Goal: Transaction & Acquisition: Obtain resource

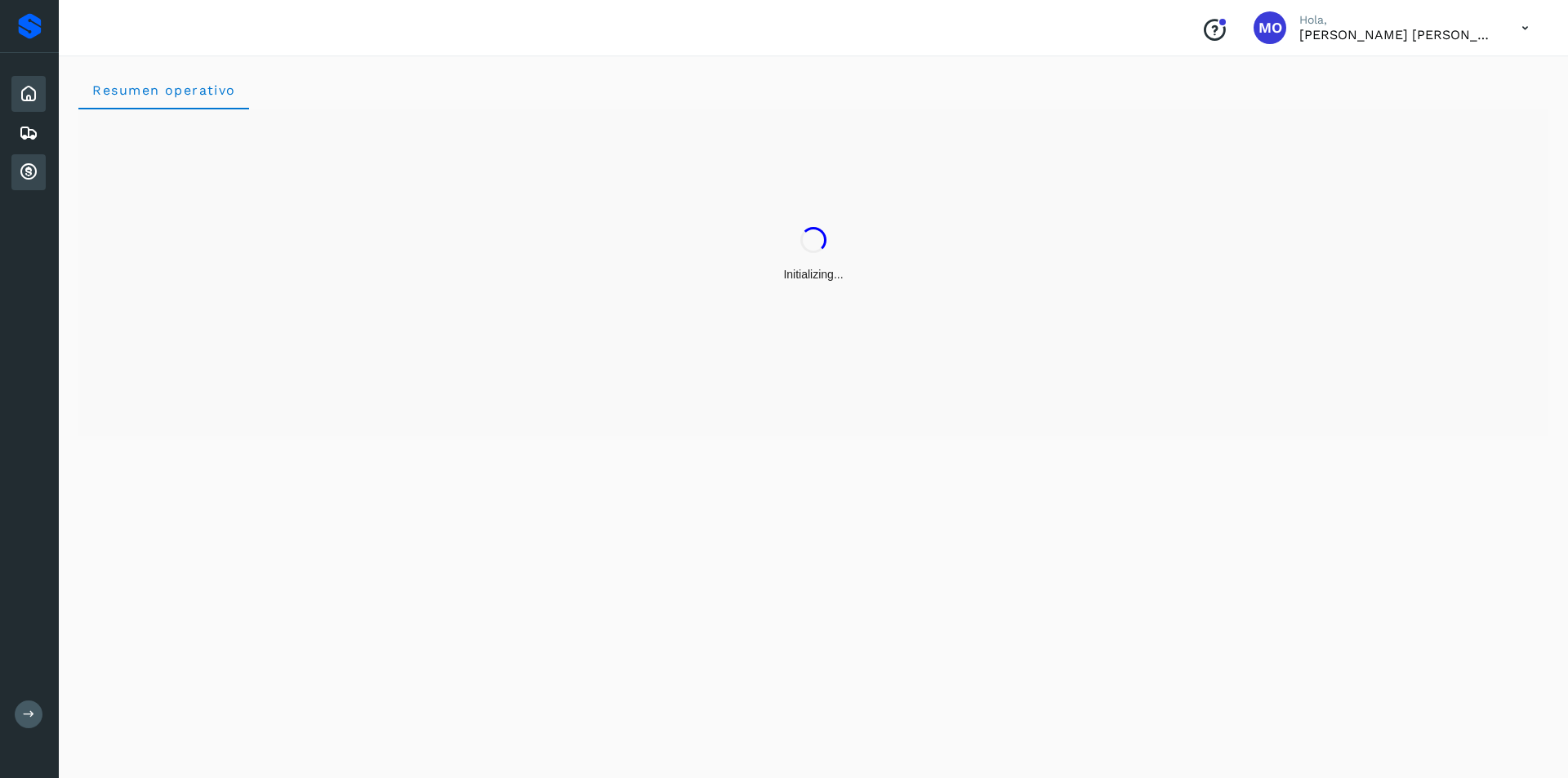
click at [34, 170] on icon at bounding box center [28, 172] width 19 height 19
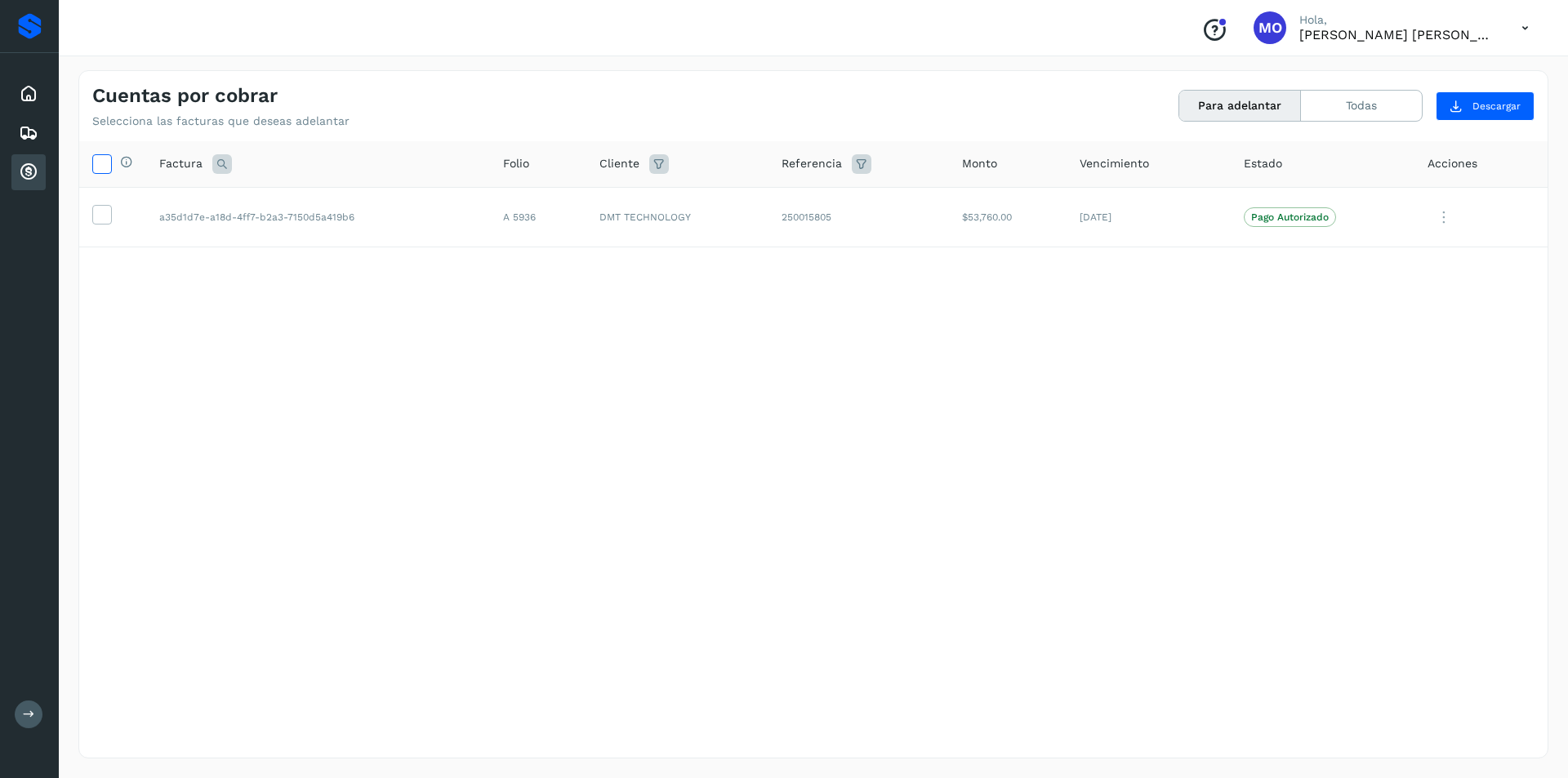
click at [95, 164] on icon at bounding box center [101, 162] width 17 height 17
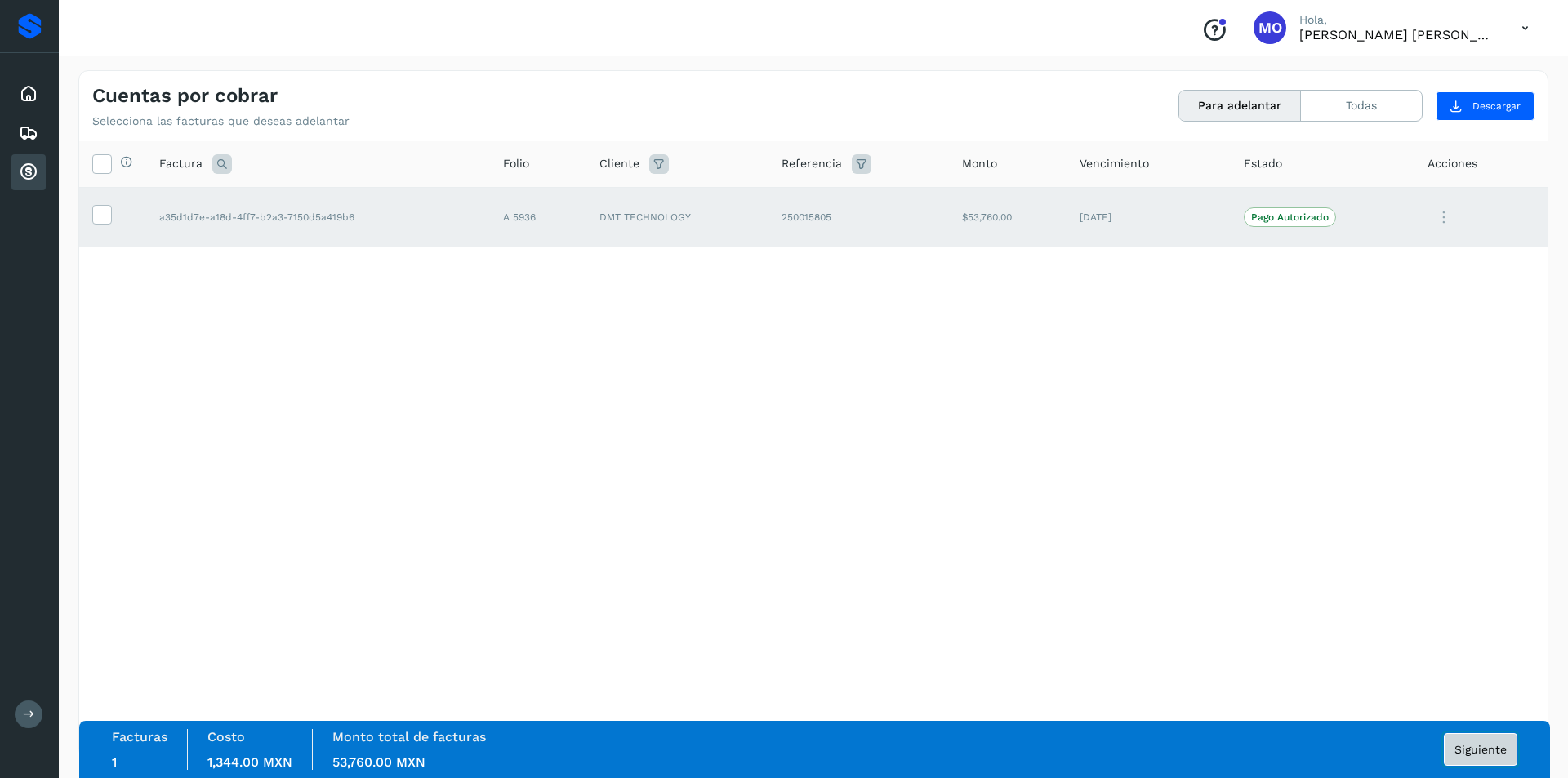
click at [1459, 746] on span "Siguiente" at bounding box center [1480, 750] width 52 height 11
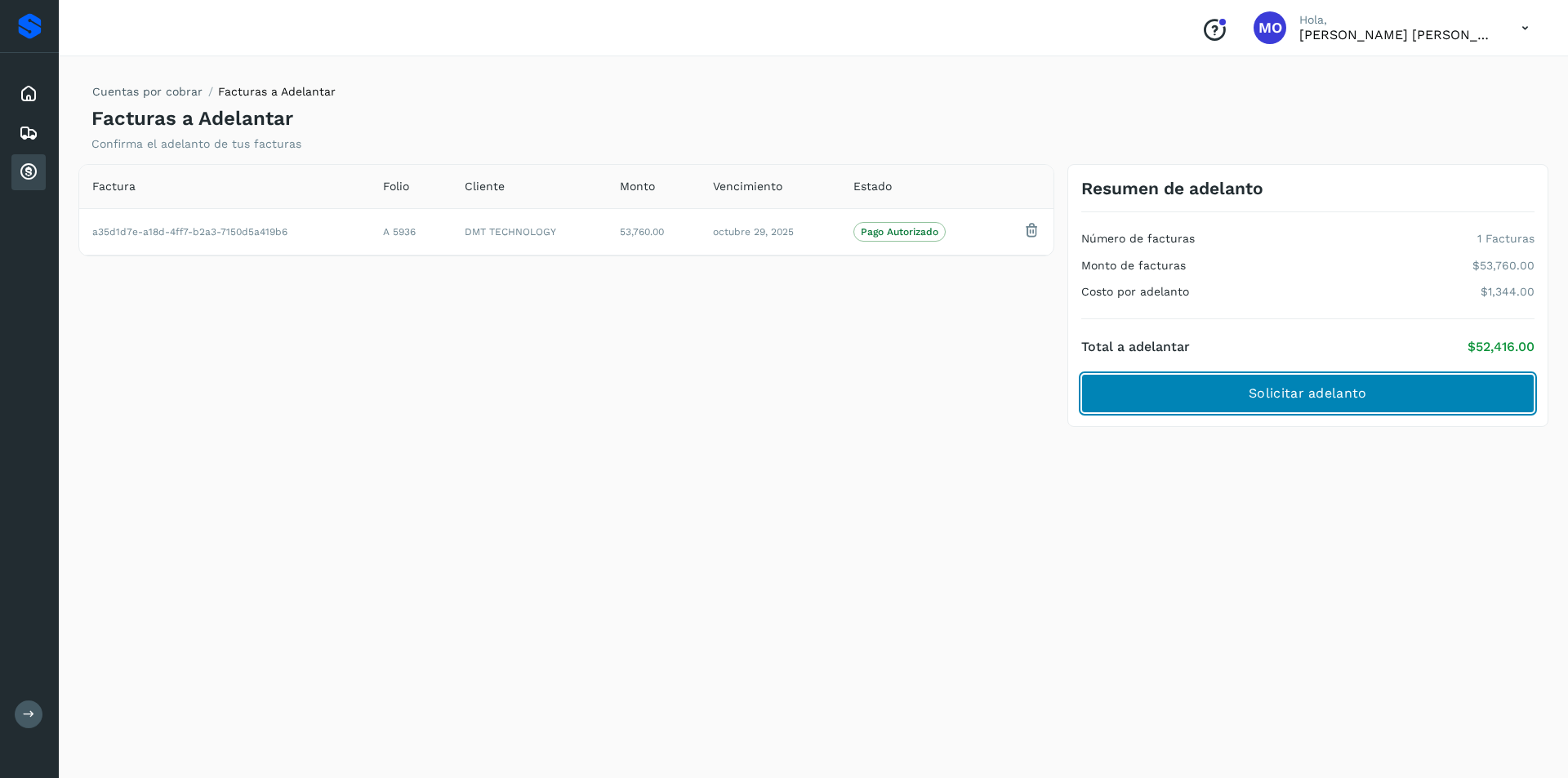
click at [1397, 399] on button "Solicitar adelanto" at bounding box center [1308, 393] width 453 height 39
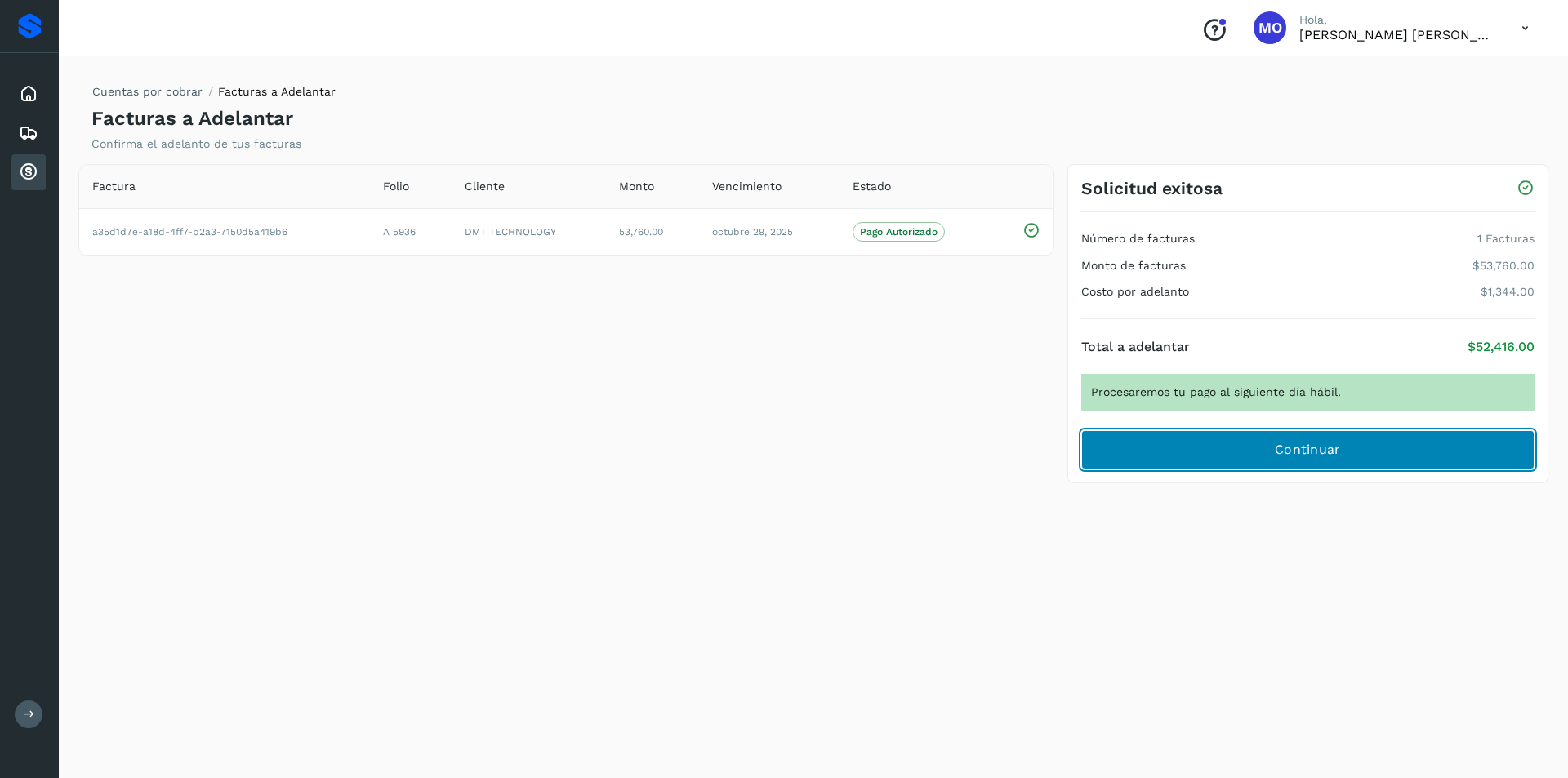
click at [1363, 448] on button "Continuar" at bounding box center [1308, 450] width 453 height 39
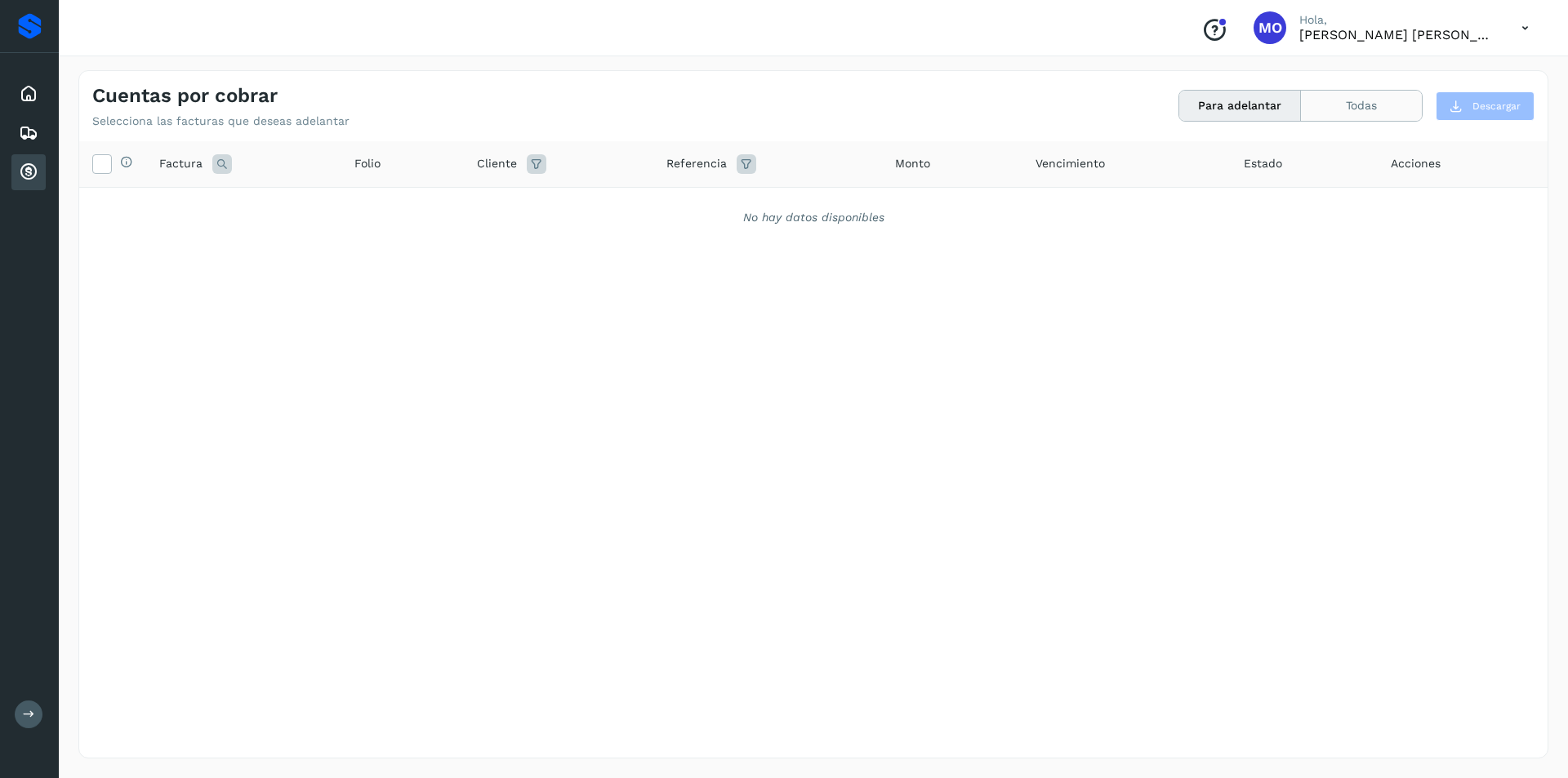
click at [1342, 115] on button "Todas" at bounding box center [1361, 106] width 121 height 30
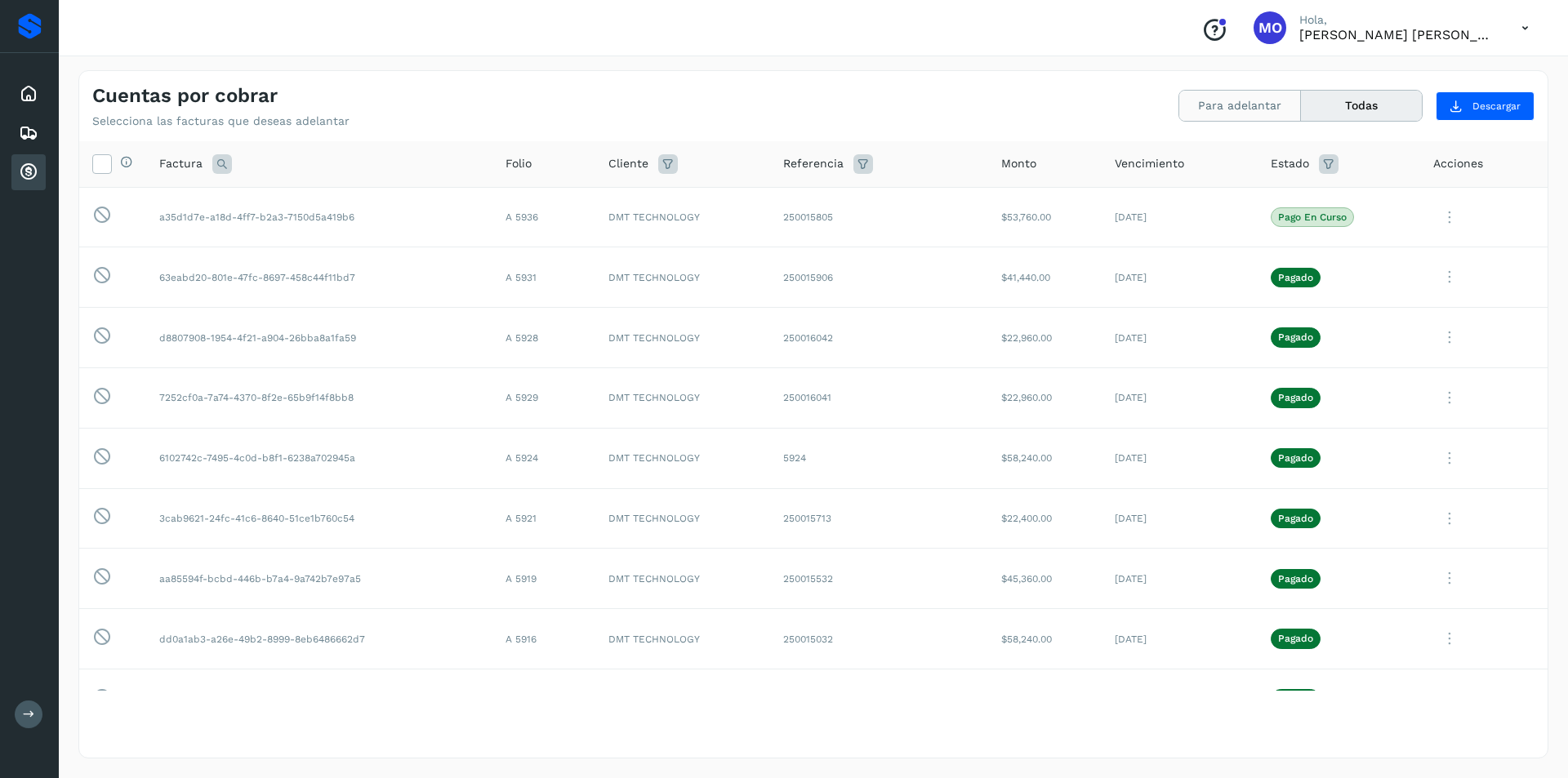
click at [1198, 103] on button "Para adelantar" at bounding box center [1240, 106] width 122 height 30
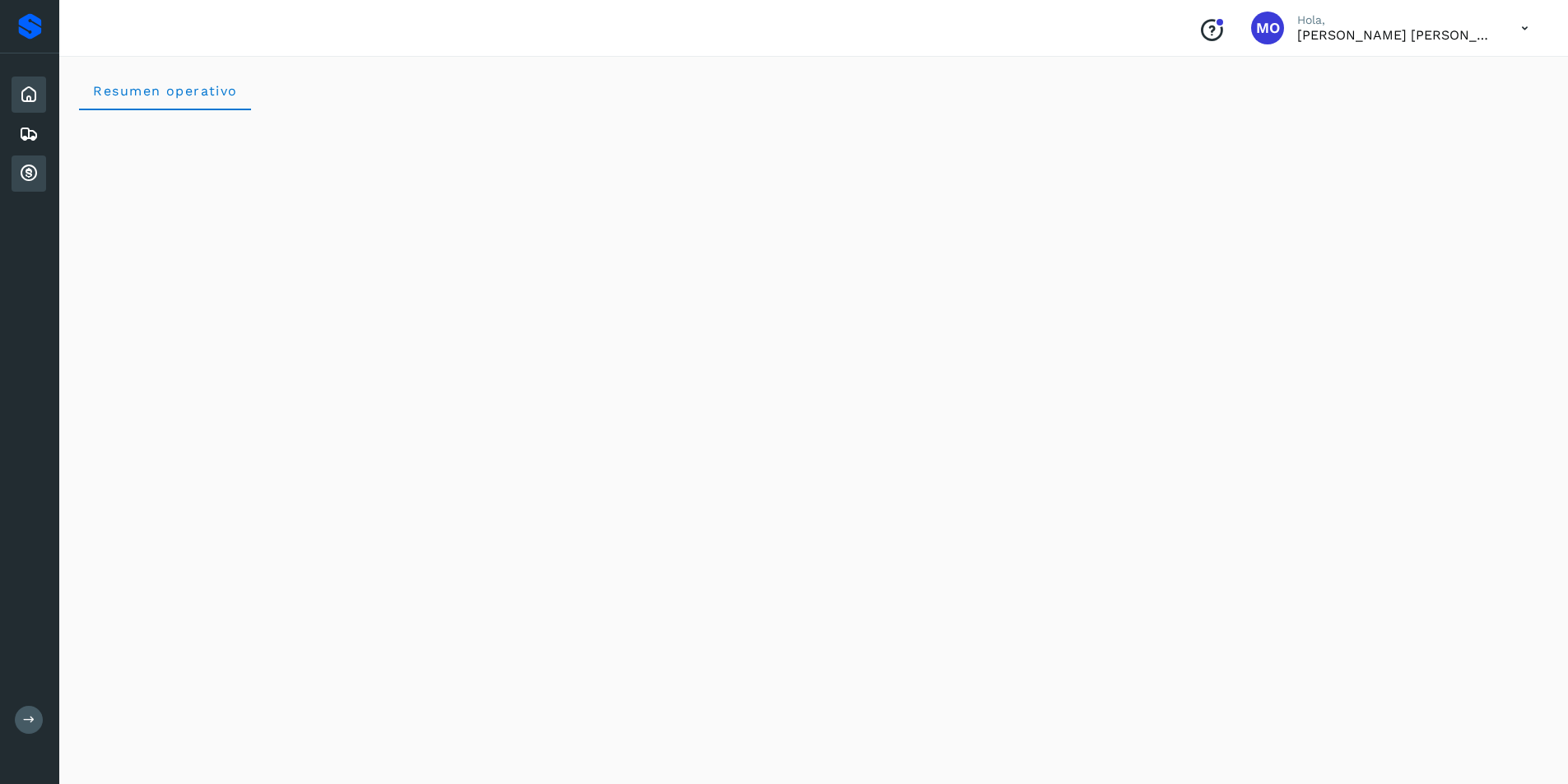
click at [35, 164] on icon at bounding box center [28, 173] width 20 height 20
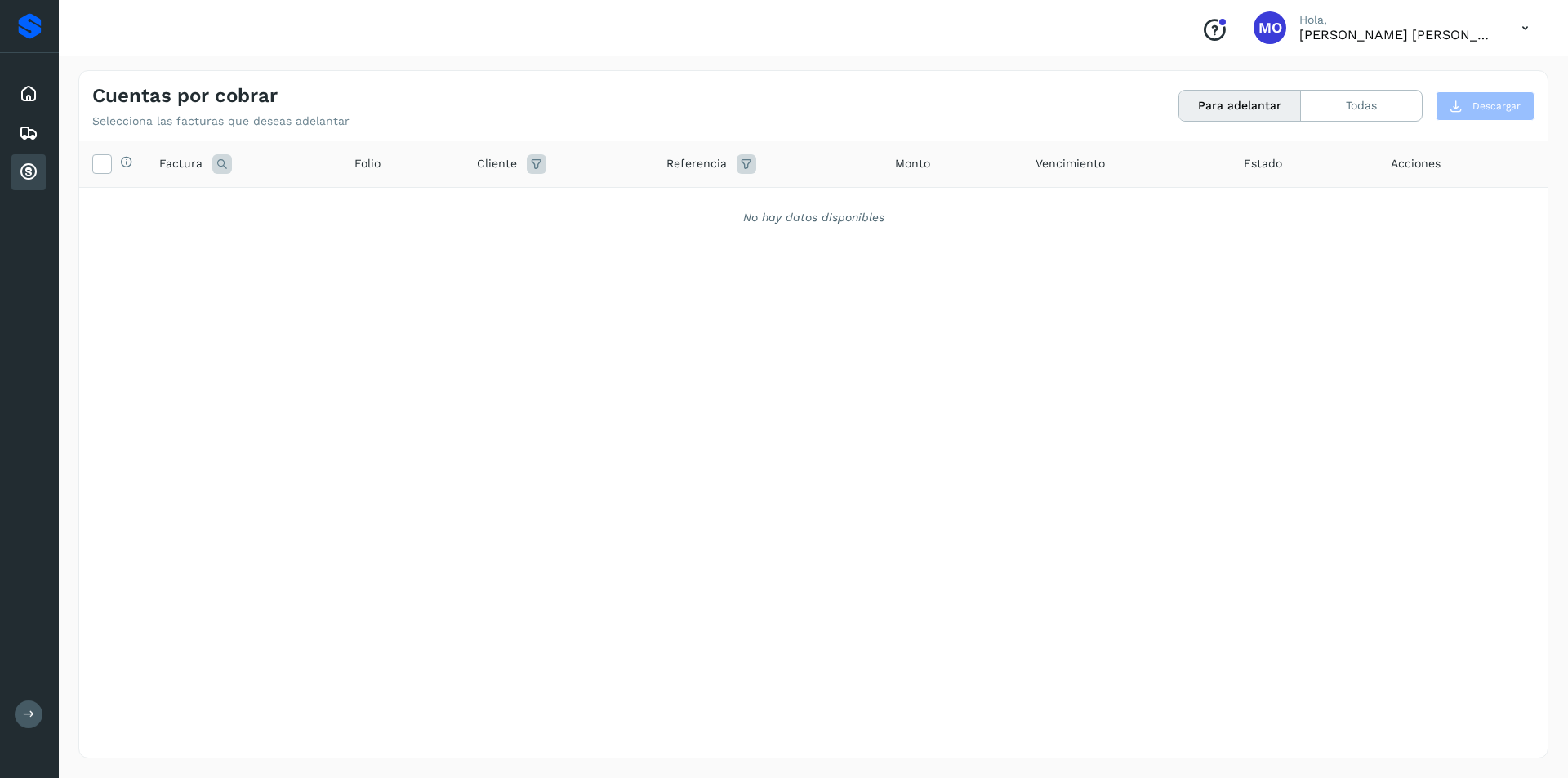
click at [34, 163] on icon at bounding box center [28, 172] width 19 height 19
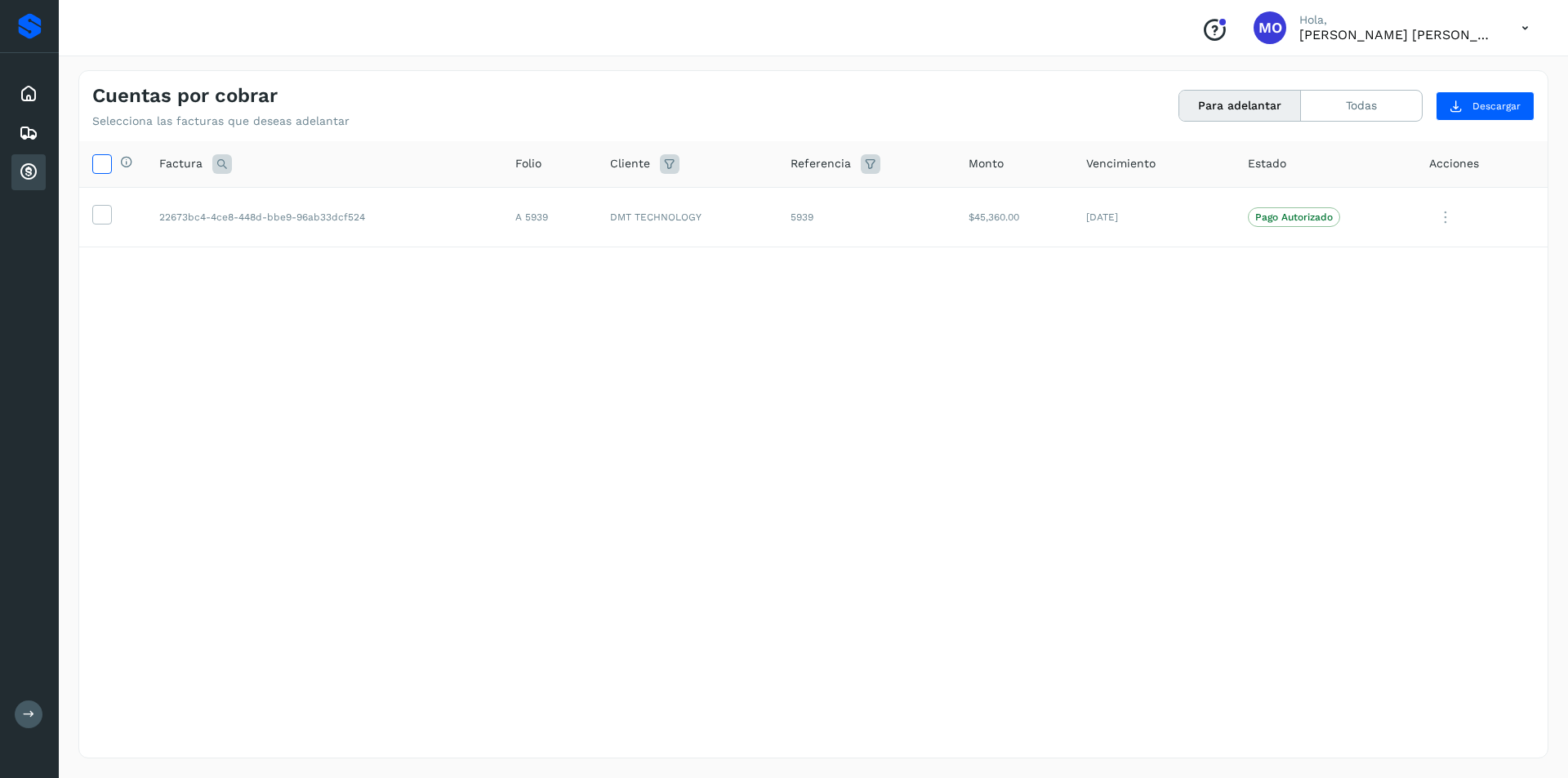
click at [97, 166] on icon at bounding box center [101, 162] width 17 height 17
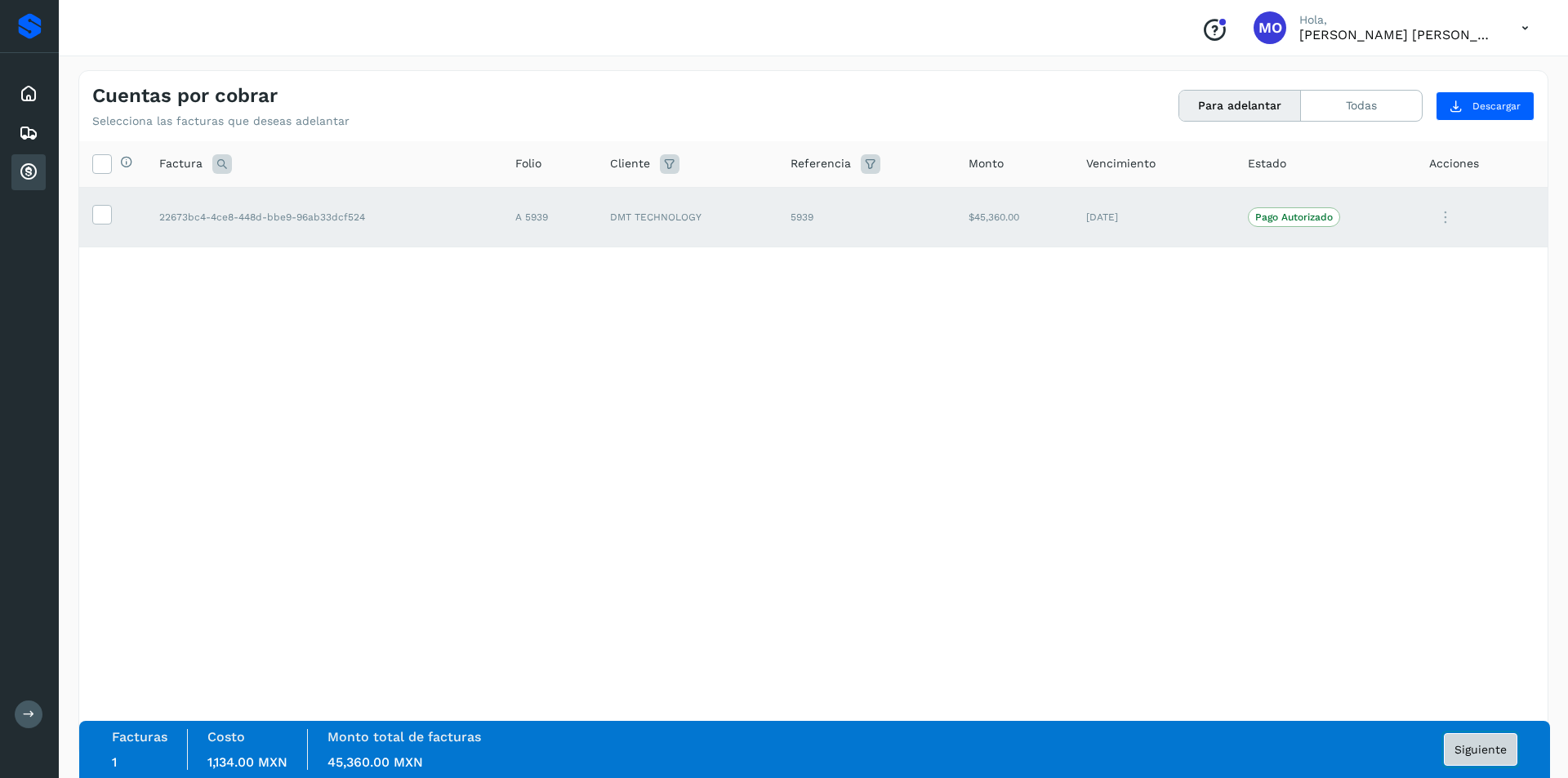
click at [1495, 748] on span "Siguiente" at bounding box center [1480, 750] width 52 height 11
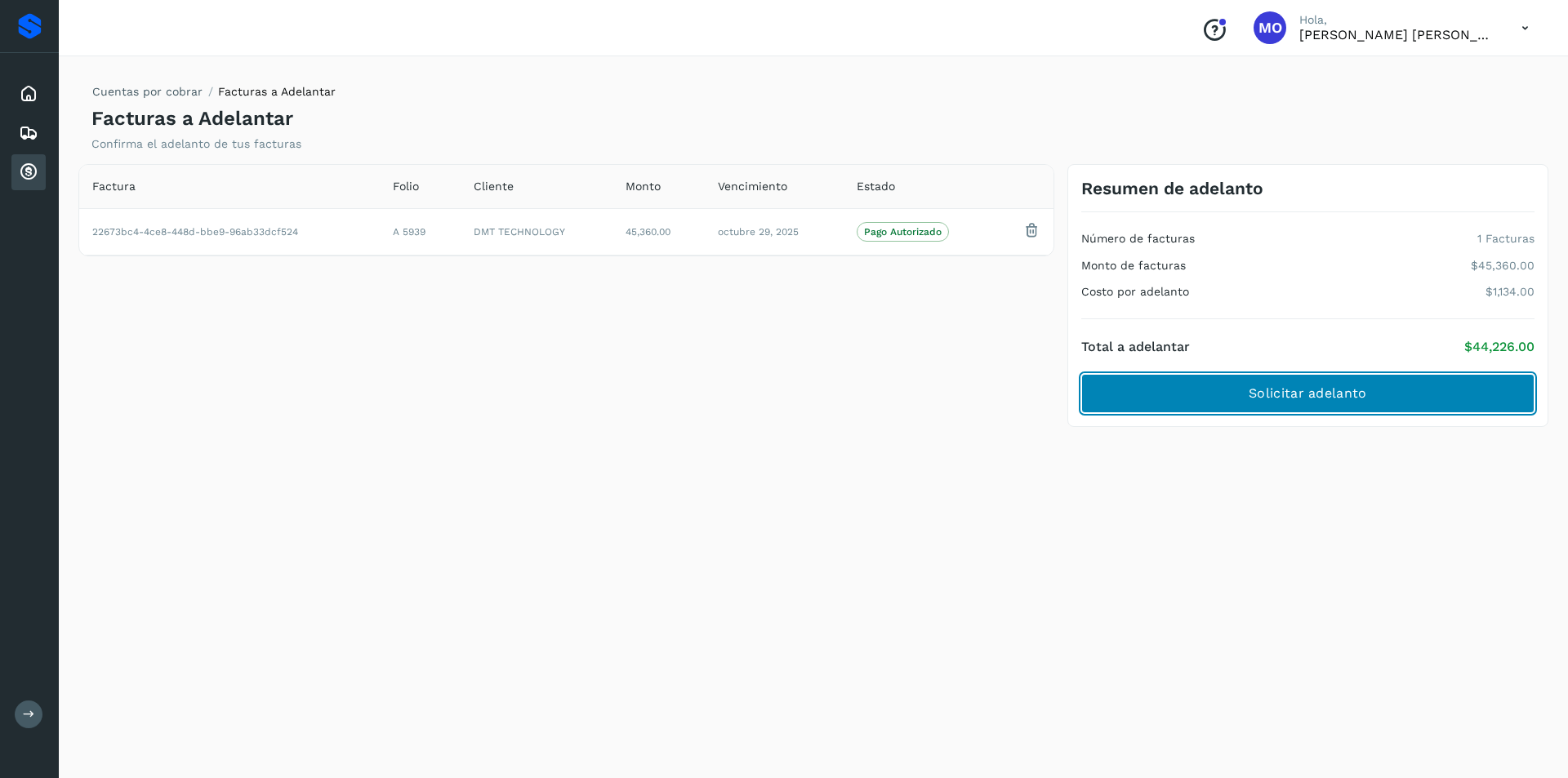
click at [1191, 403] on button "Solicitar adelanto" at bounding box center [1308, 393] width 453 height 39
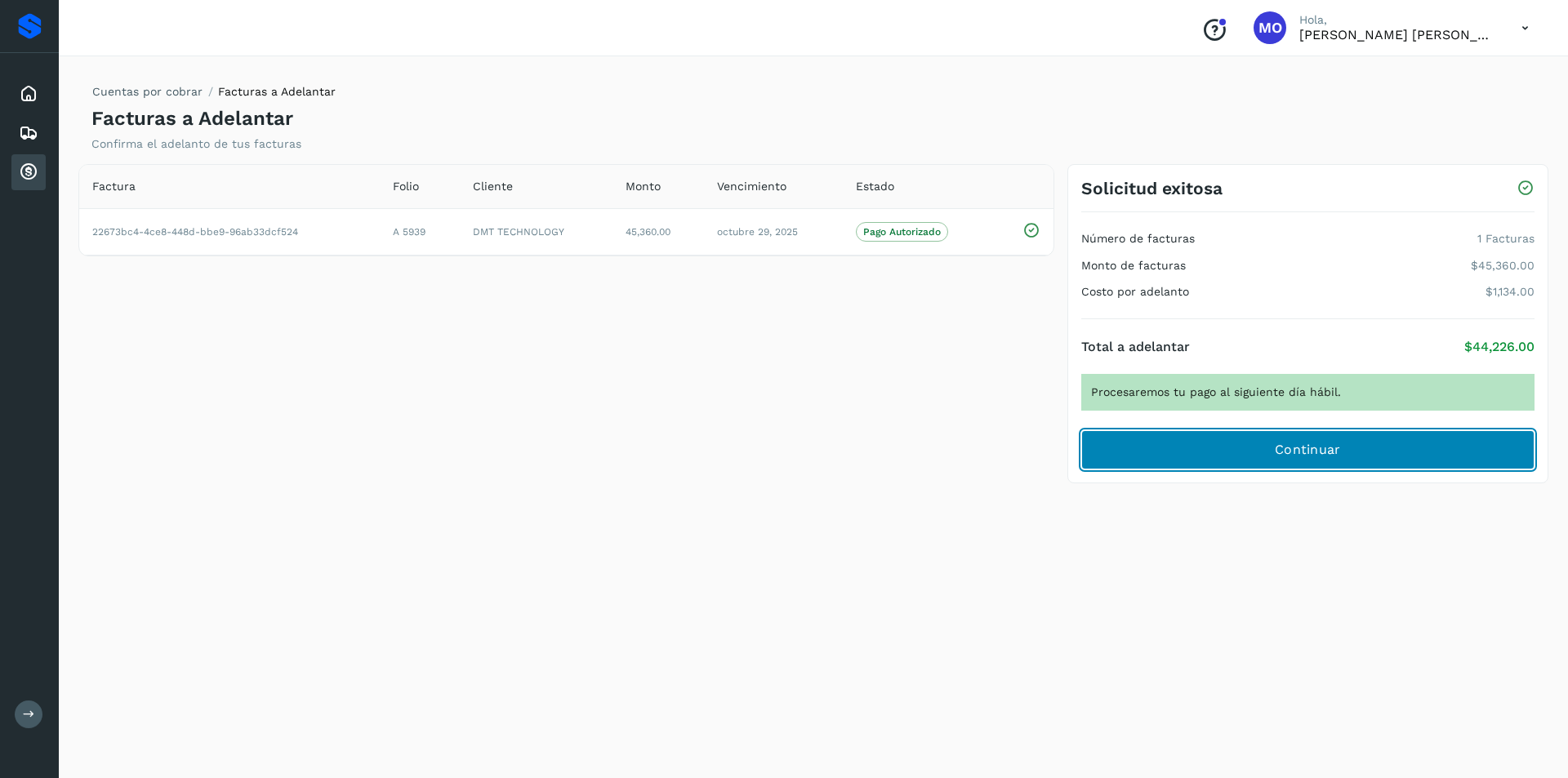
click at [1286, 461] on button "Continuar" at bounding box center [1308, 450] width 453 height 39
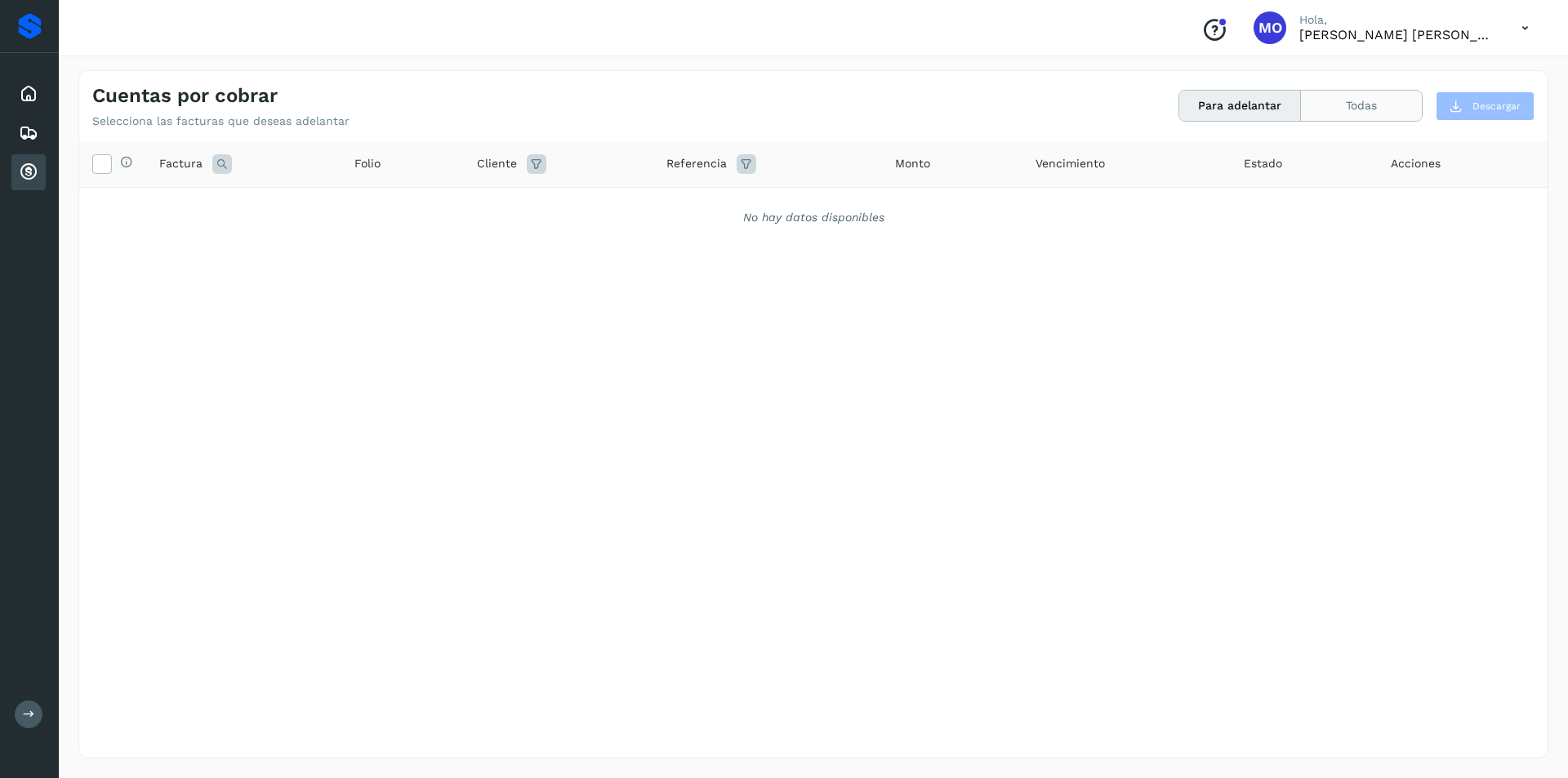
click at [1353, 116] on button "Todas" at bounding box center [1361, 106] width 121 height 30
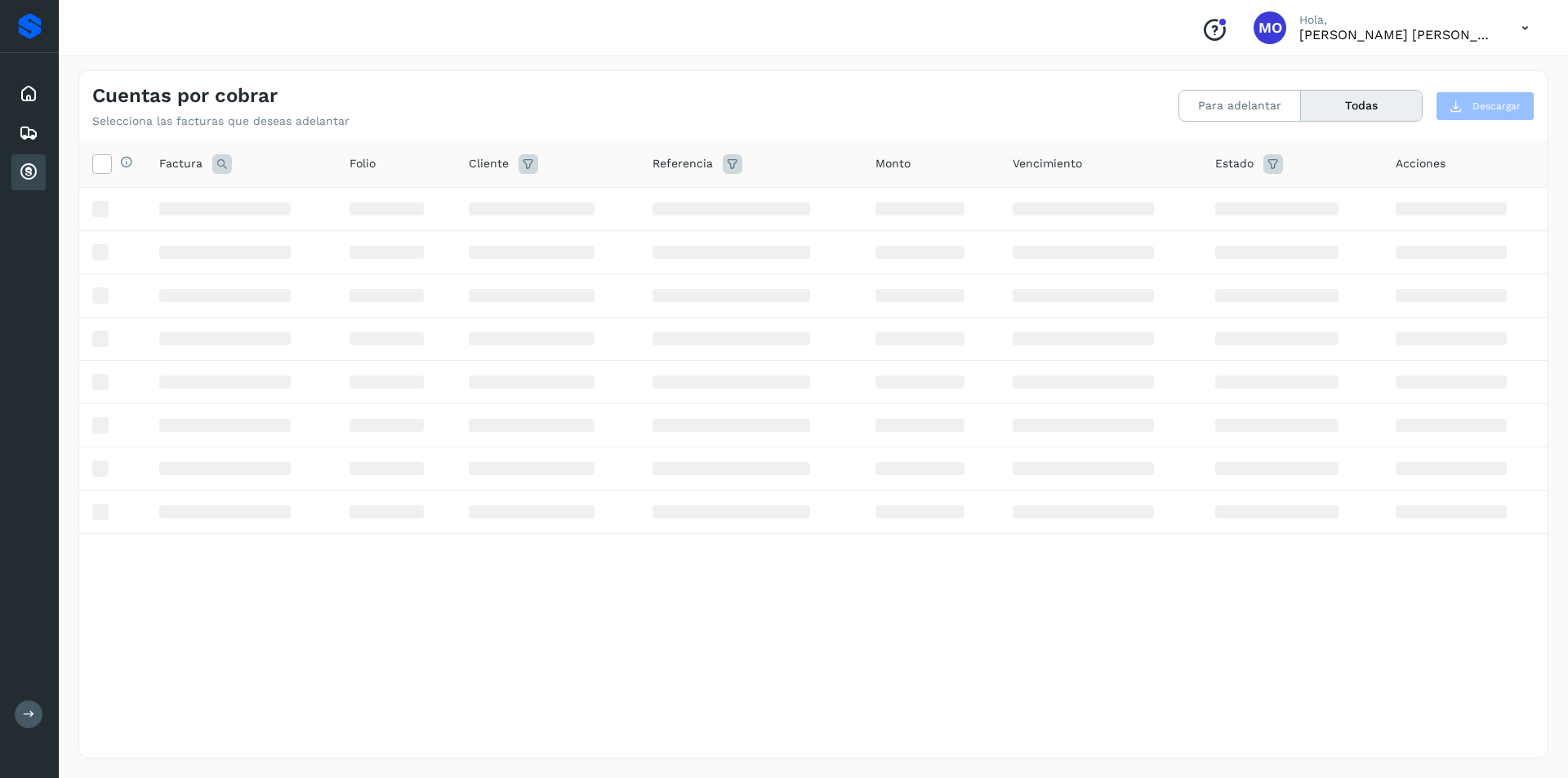
click at [594, 64] on div "Cuentas por cobrar Selecciona las facturas que deseas adelantar Para adelantar …" at bounding box center [813, 414] width 1509 height 728
